Goal: Use online tool/utility

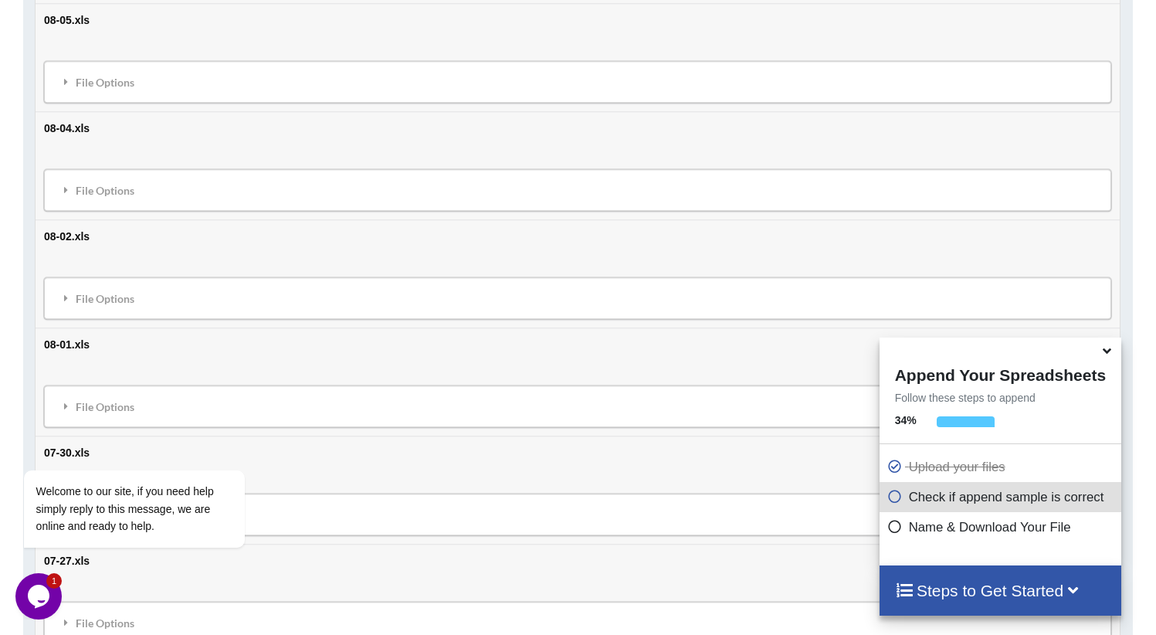
scroll to position [3650, 0]
click at [1104, 351] on icon at bounding box center [1107, 348] width 16 height 14
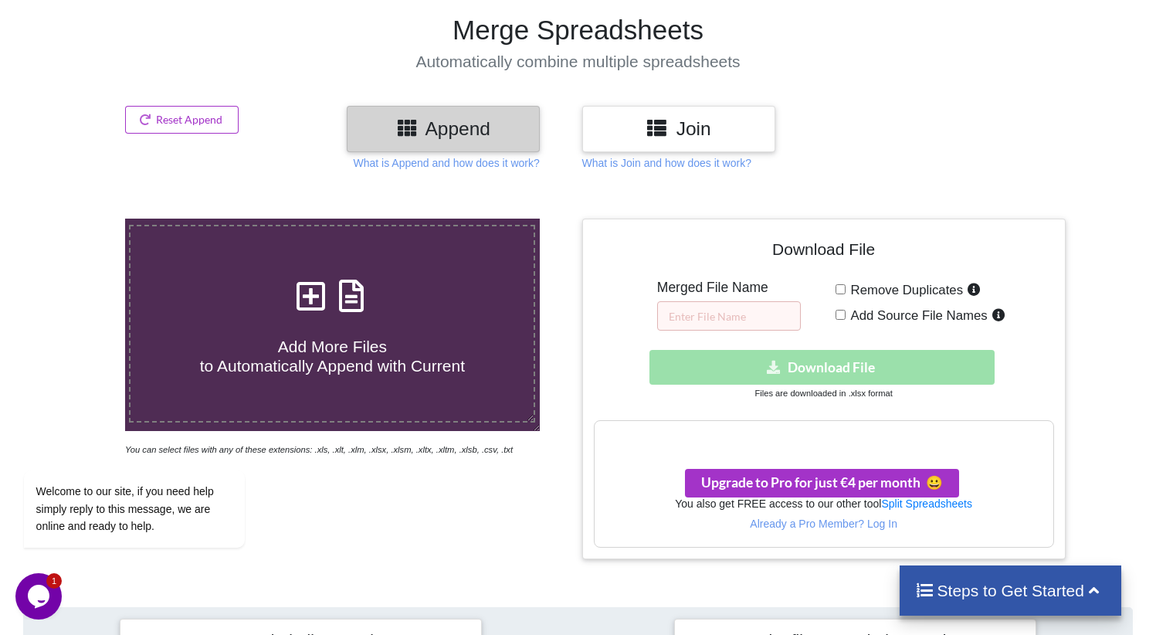
scroll to position [101, 0]
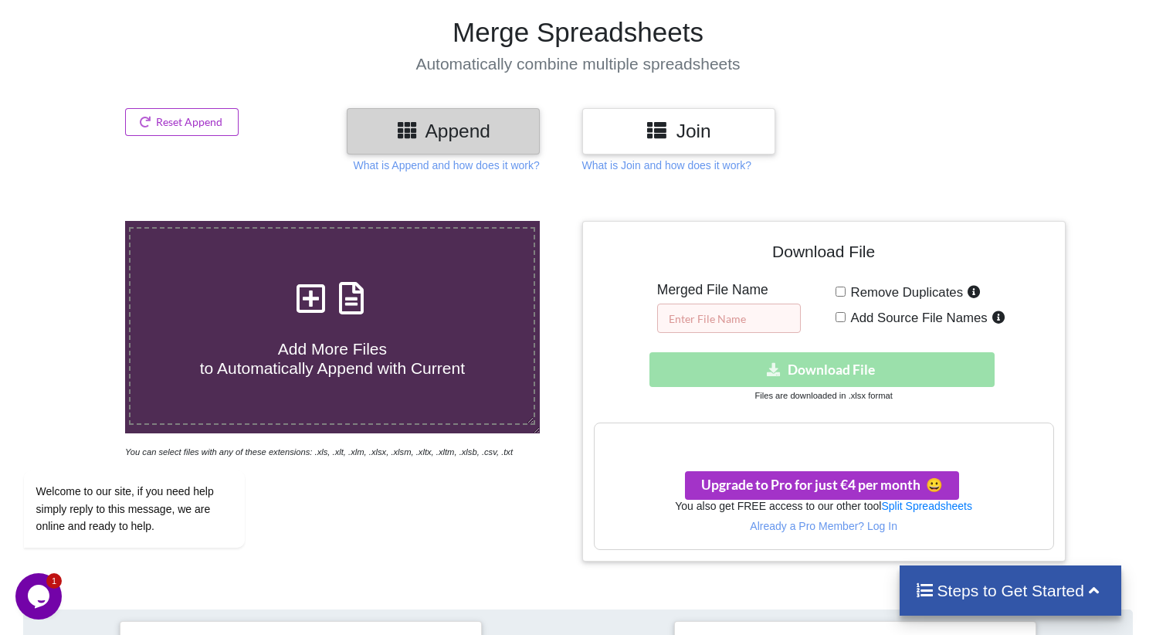
click at [735, 317] on input "text" at bounding box center [729, 318] width 144 height 29
type input "merge"
click at [149, 123] on icon at bounding box center [145, 121] width 13 height 9
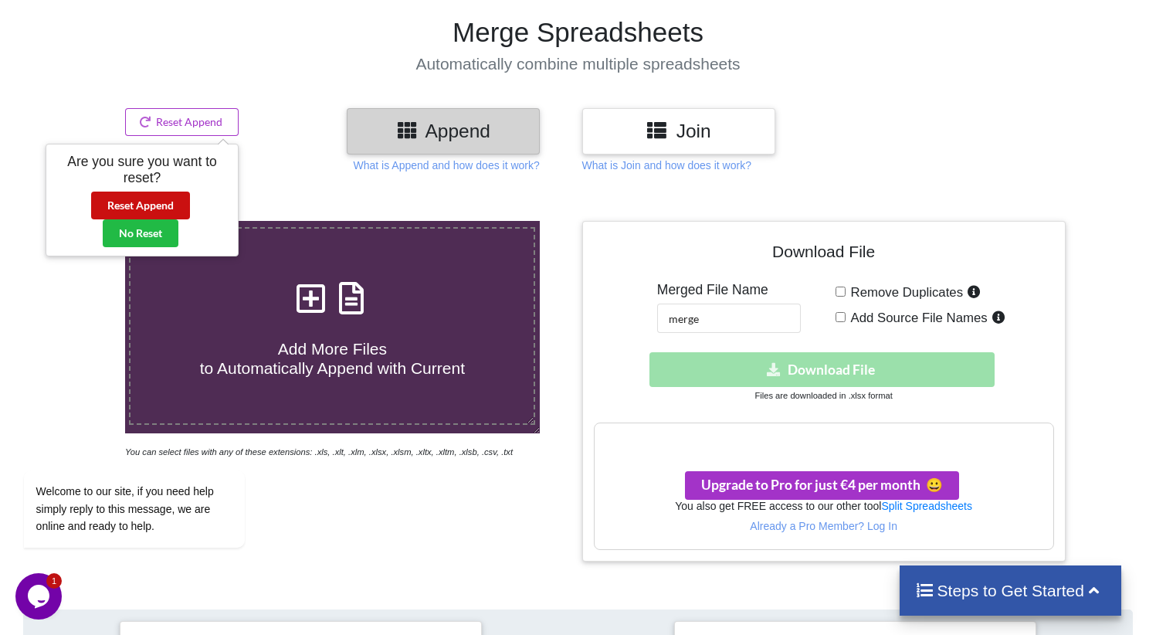
click at [140, 199] on button "Reset Append" at bounding box center [140, 206] width 99 height 28
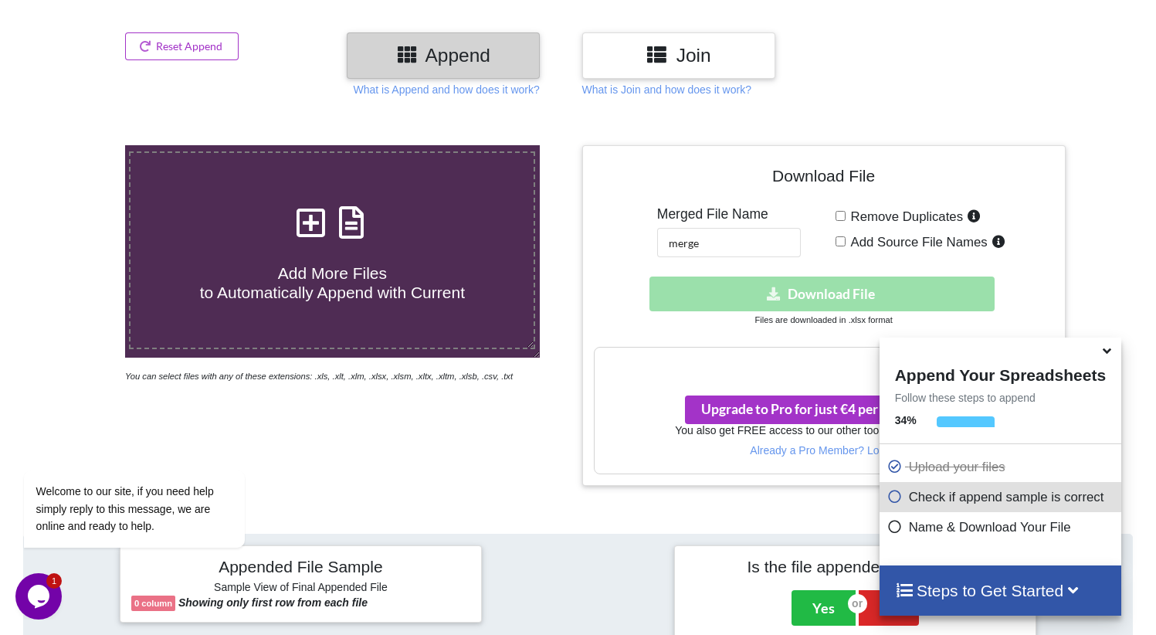
scroll to position [171, 0]
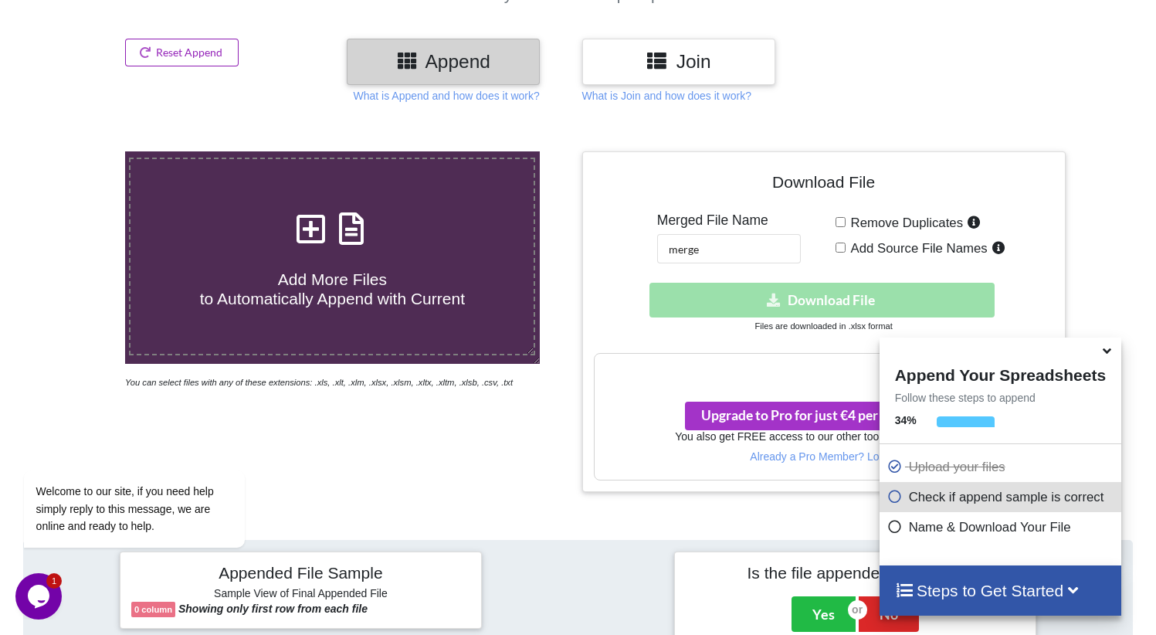
click at [158, 59] on button "Reset Append" at bounding box center [182, 53] width 114 height 28
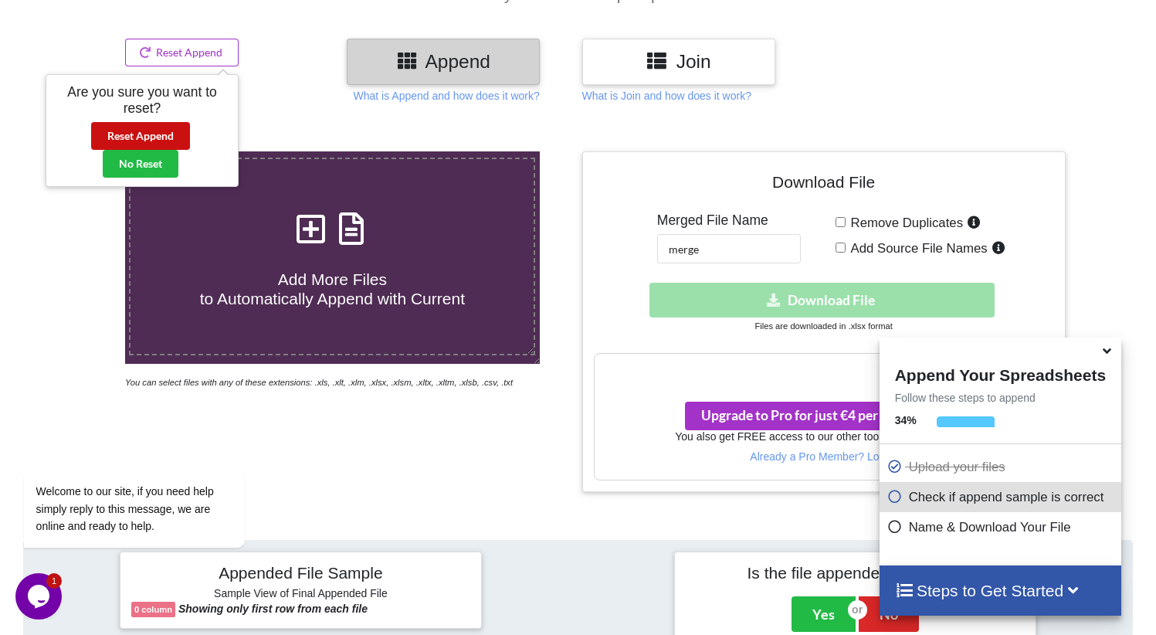
click at [145, 134] on button "Reset Append" at bounding box center [140, 136] width 99 height 28
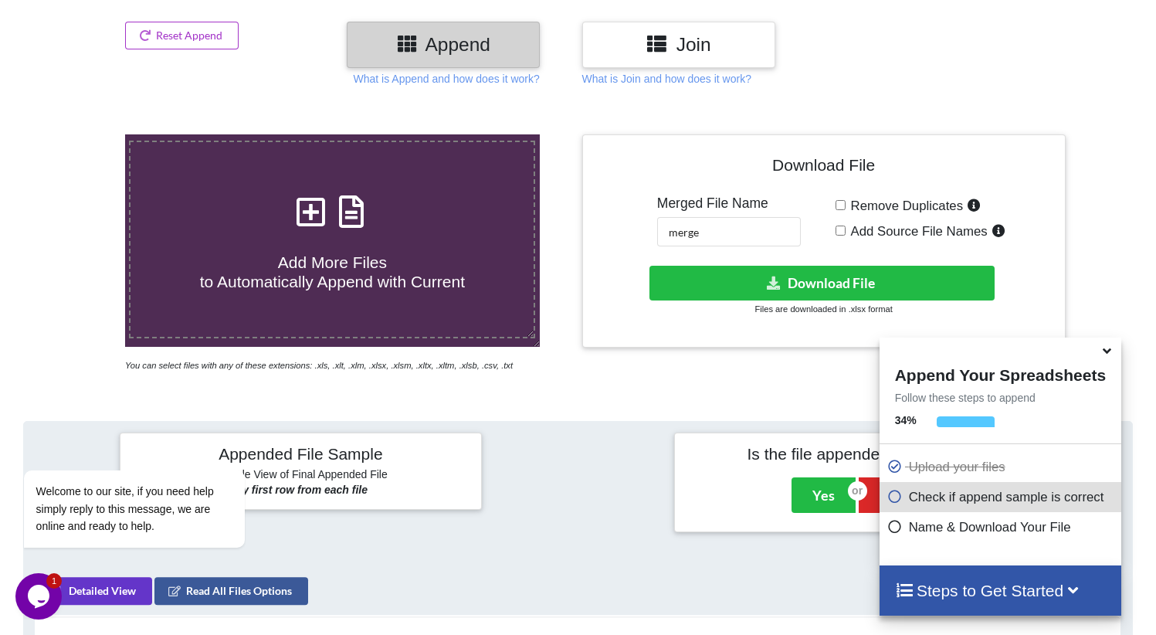
scroll to position [193, 0]
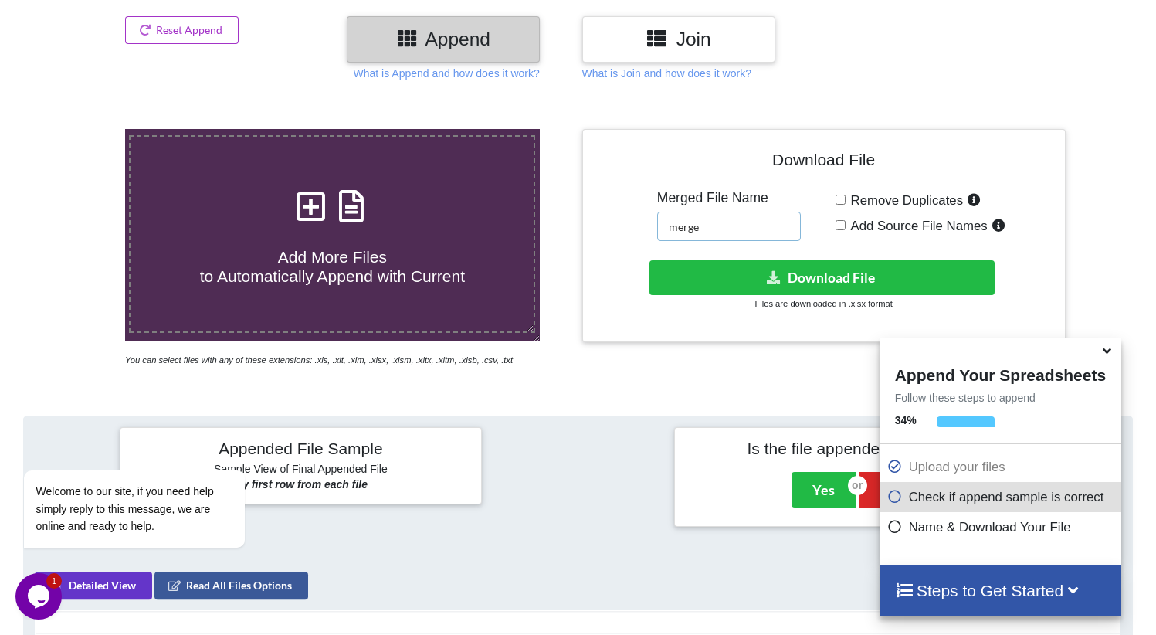
click at [735, 230] on input "merge" at bounding box center [729, 226] width 144 height 29
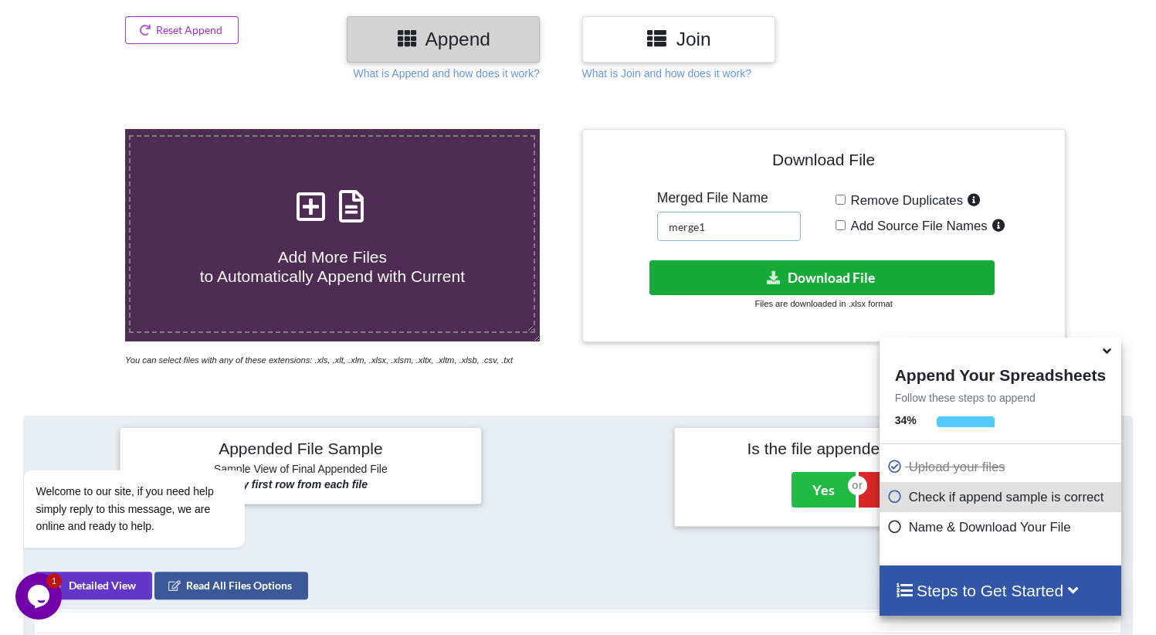
type input "merge1"
click at [741, 290] on button "Download File" at bounding box center [822, 277] width 345 height 35
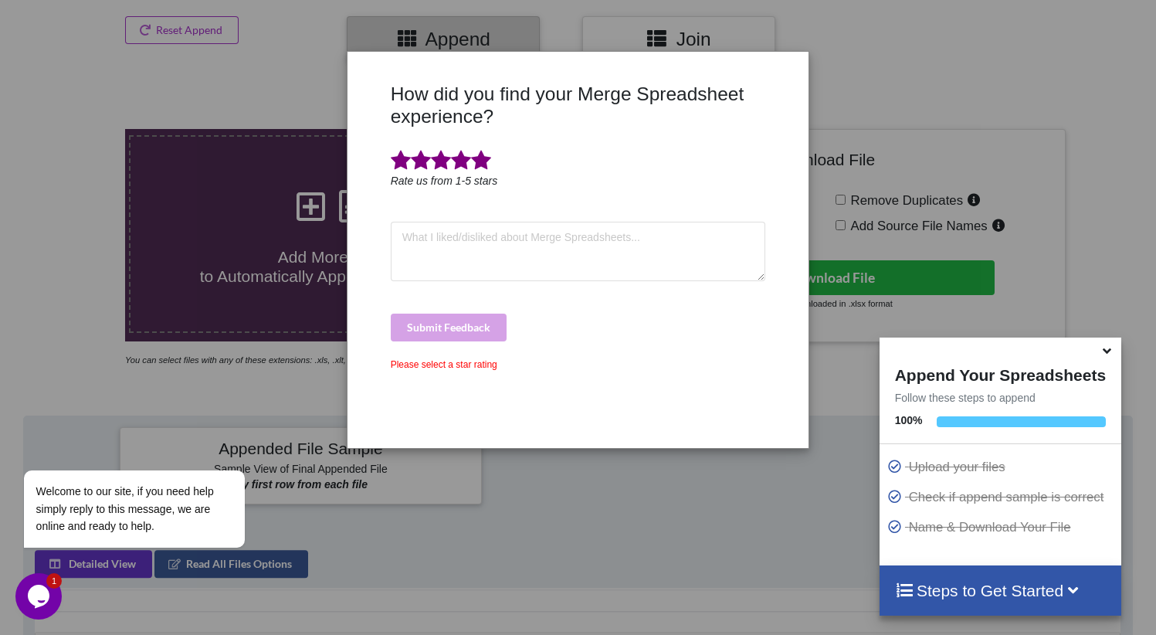
click at [489, 159] on span at bounding box center [481, 161] width 20 height 22
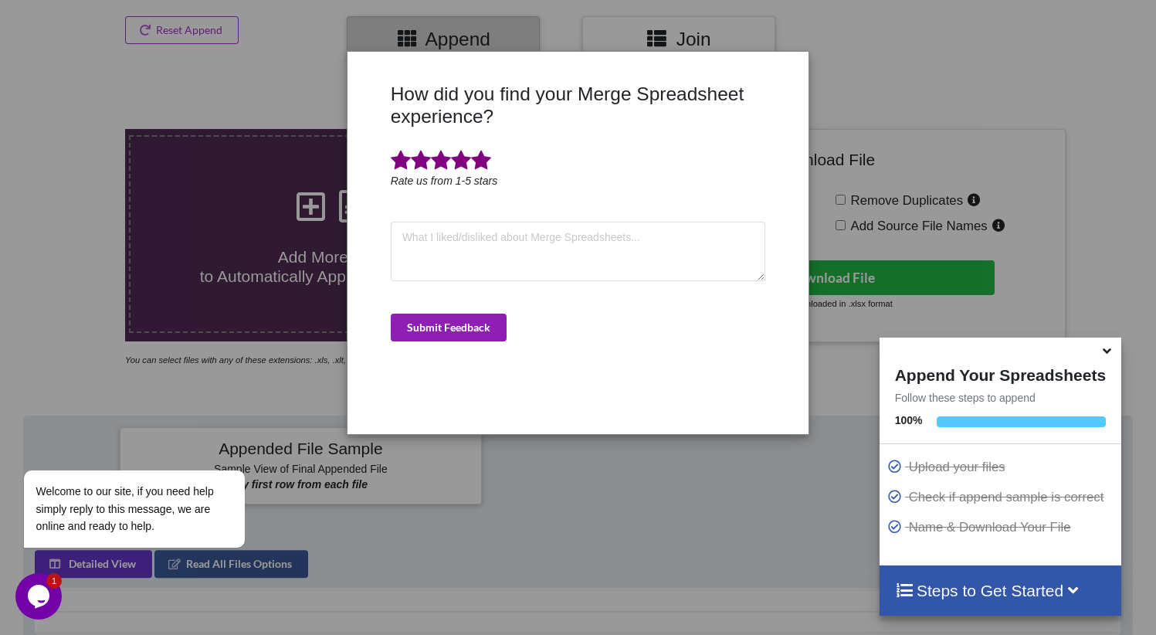
click at [456, 331] on button "Submit Feedback" at bounding box center [449, 328] width 116 height 28
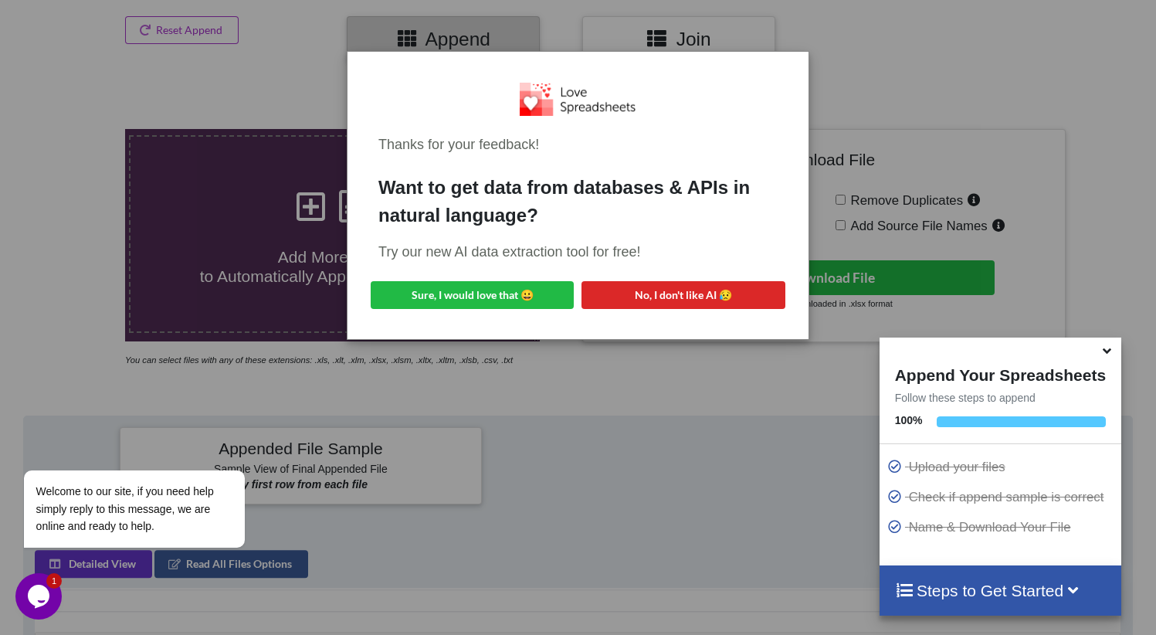
click at [283, 111] on div "Thanks for your feedback! Want to get data from databases & APIs in natural lan…" at bounding box center [578, 317] width 1156 height 635
click at [642, 294] on button "No, I don't like AI 😥" at bounding box center [683, 295] width 203 height 28
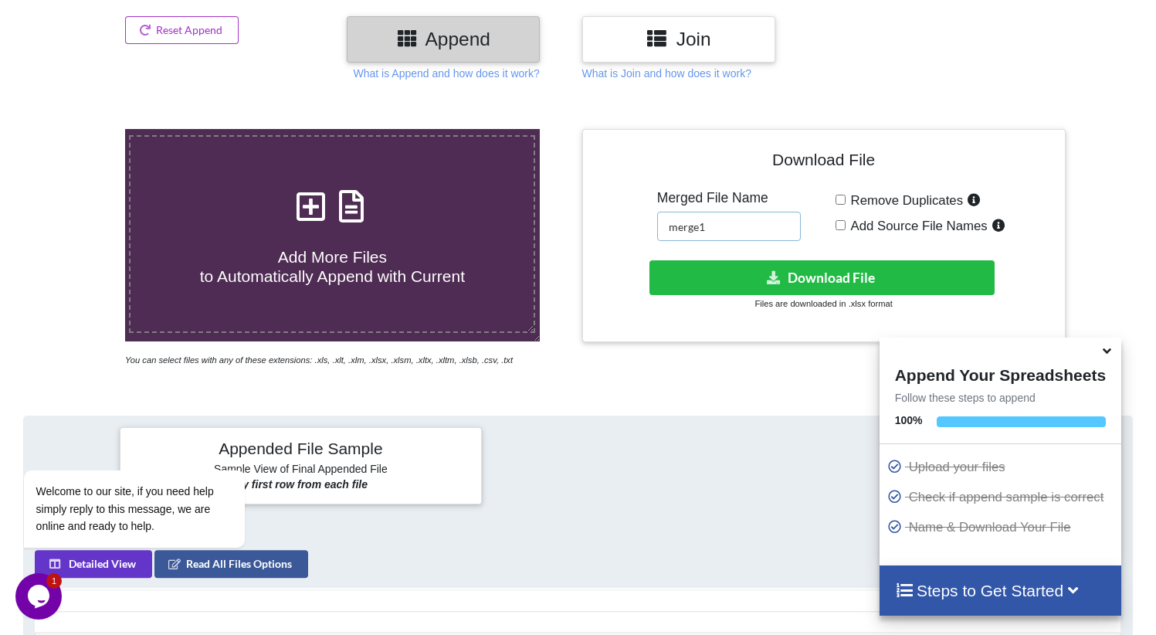
click at [728, 226] on input "merge1" at bounding box center [729, 226] width 144 height 29
